Goal: Transaction & Acquisition: Purchase product/service

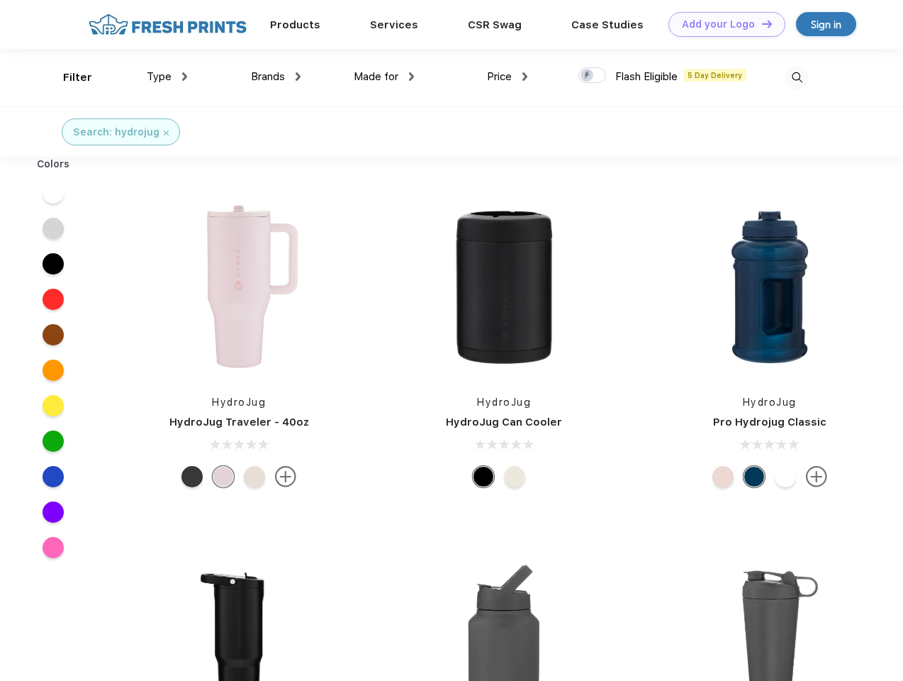
scroll to position [1, 0]
click at [722, 24] on link "Add your Logo Design Tool" at bounding box center [727, 24] width 117 height 25
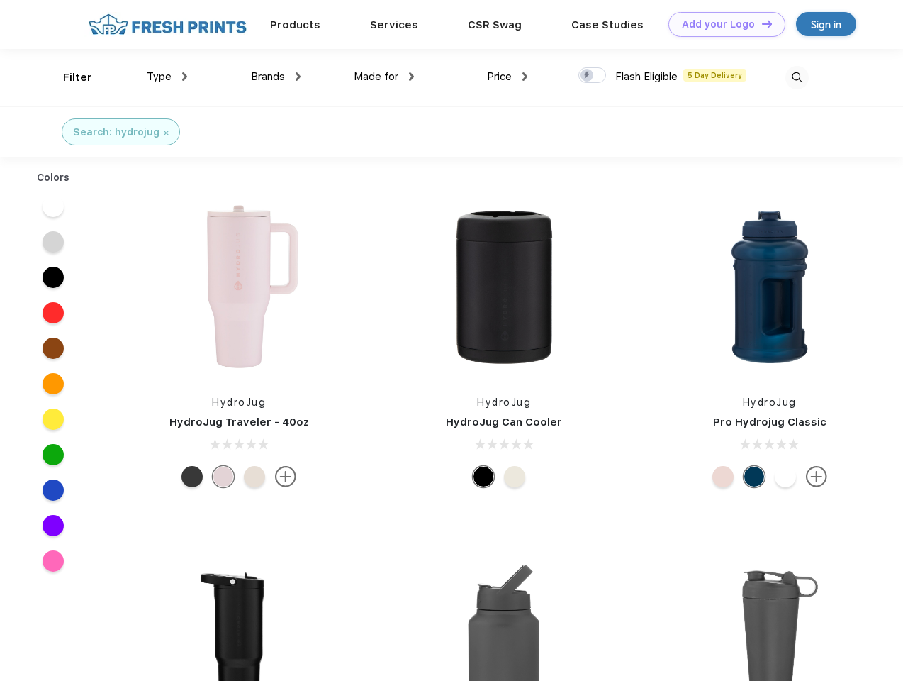
click at [0, 0] on div "Design Tool" at bounding box center [0, 0] width 0 height 0
click at [761, 23] on link "Add your Logo Design Tool" at bounding box center [727, 24] width 117 height 25
click at [68, 77] on div "Filter" at bounding box center [77, 77] width 29 height 16
click at [167, 77] on span "Type" at bounding box center [159, 76] width 25 height 13
click at [276, 77] on span "Brands" at bounding box center [268, 76] width 34 height 13
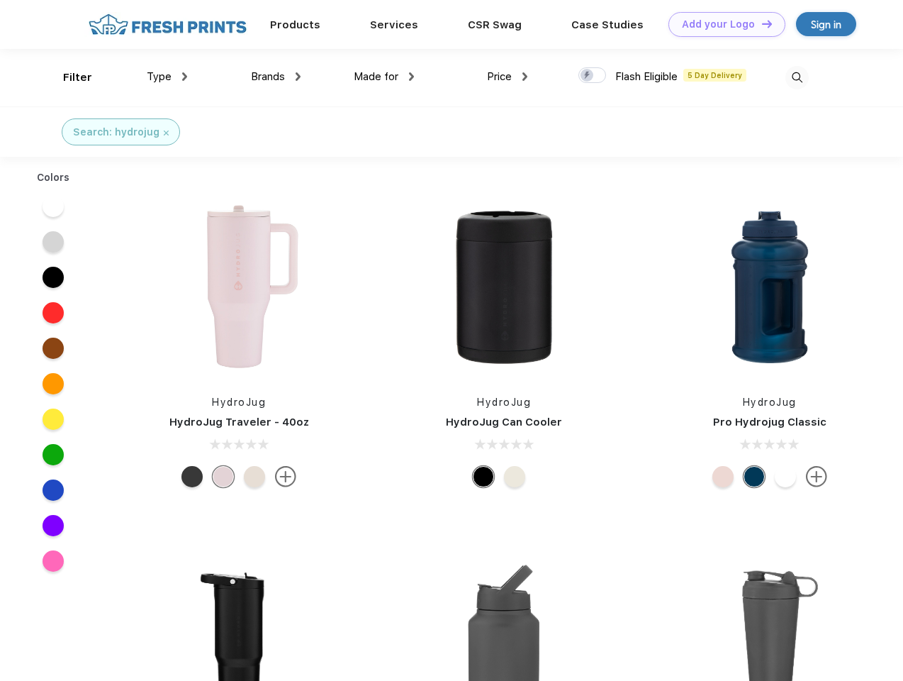
click at [384, 77] on span "Made for" at bounding box center [376, 76] width 45 height 13
click at [508, 77] on span "Price" at bounding box center [499, 76] width 25 height 13
click at [593, 76] on div at bounding box center [593, 75] width 28 height 16
click at [588, 76] on input "checkbox" at bounding box center [583, 71] width 9 height 9
click at [797, 77] on img at bounding box center [797, 77] width 23 height 23
